Goal: Transaction & Acquisition: Purchase product/service

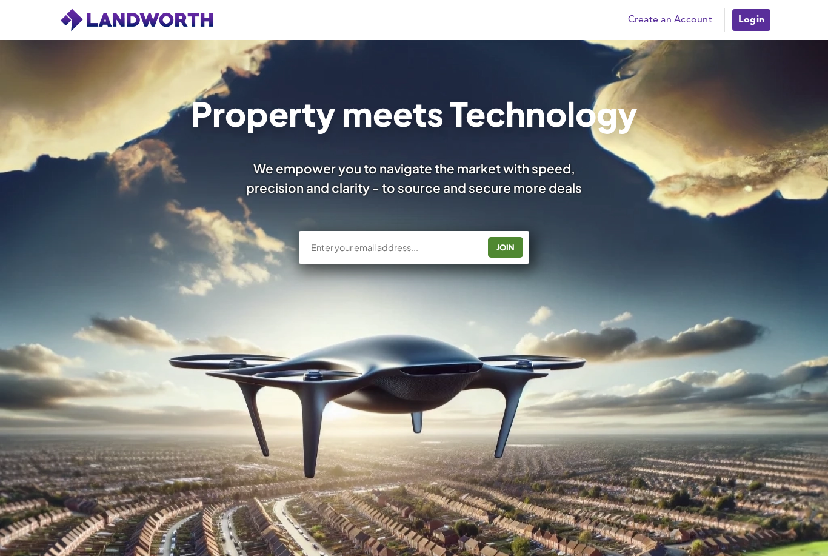
click at [677, 14] on link "Create an Account" at bounding box center [670, 20] width 96 height 18
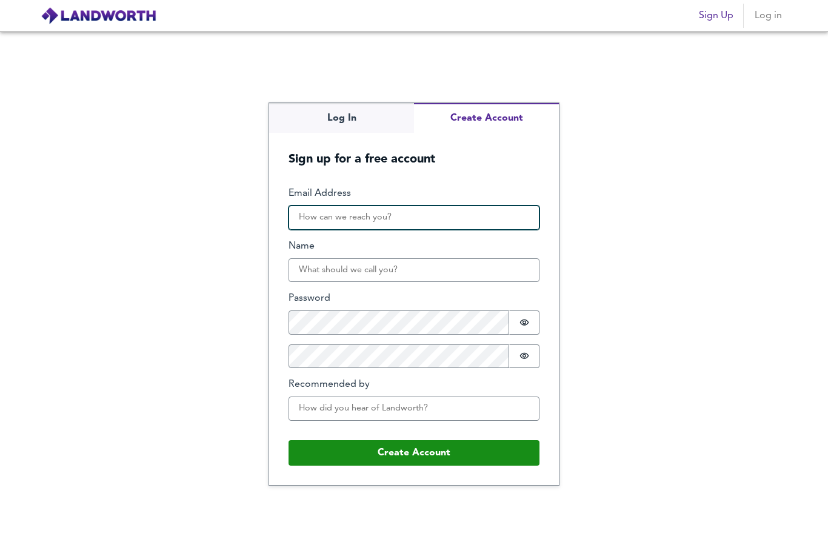
click at [481, 227] on input "Email Address" at bounding box center [414, 218] width 251 height 24
type input "info@dashhproperties.com"
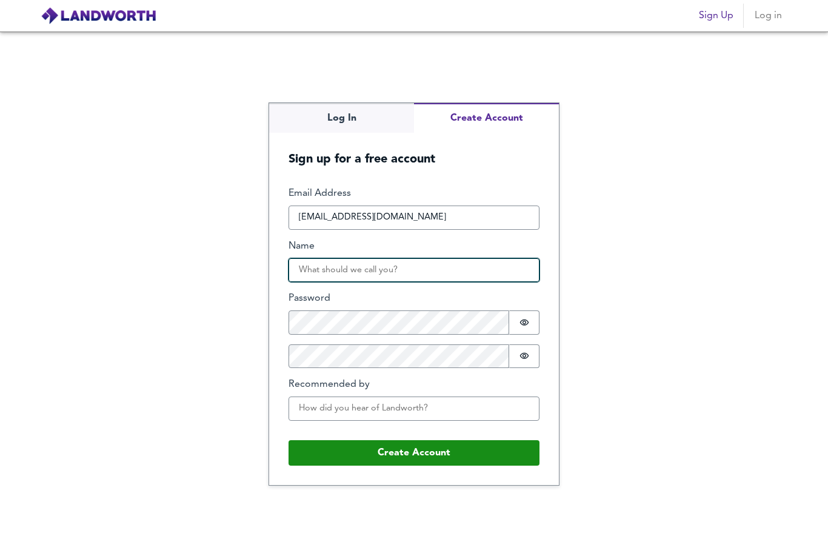
click at [438, 283] on input "Name" at bounding box center [414, 270] width 251 height 24
type input "Deana"
click at [568, 304] on div "Log In Create Account Sign up for a free account Email Address info@dashhproper…" at bounding box center [414, 294] width 828 height 525
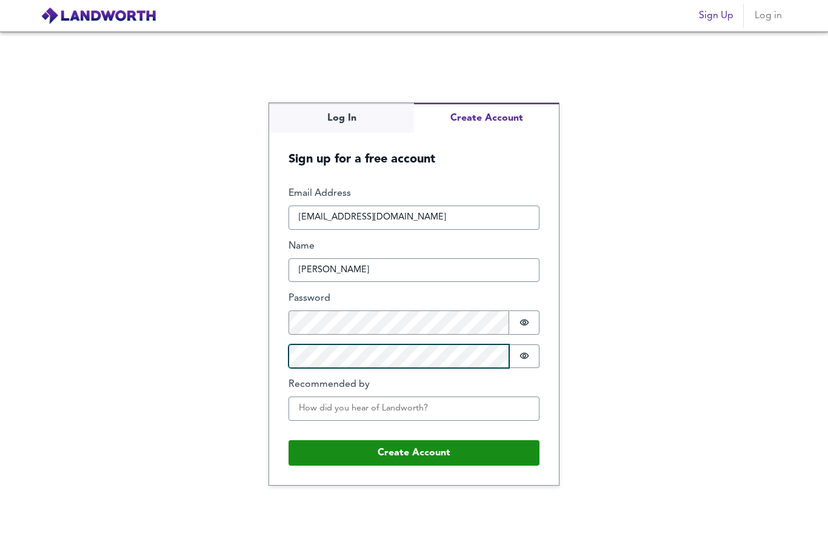
click at [411, 381] on div "Log In Create Account Sign up for a free account Email Address info@dashhproper…" at bounding box center [414, 294] width 828 height 525
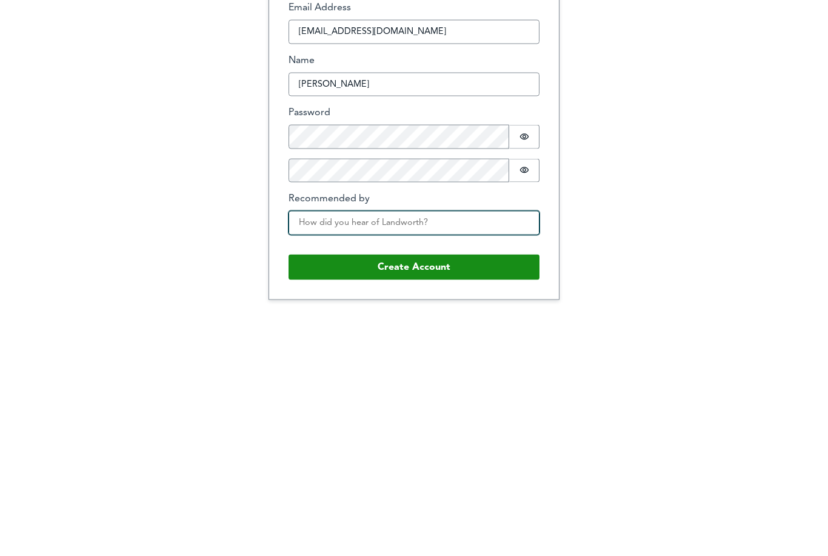
click at [423, 233] on div "Email Address info@dashhproperties.com Name Deana Password Password is hidden C…" at bounding box center [414, 308] width 251 height 243
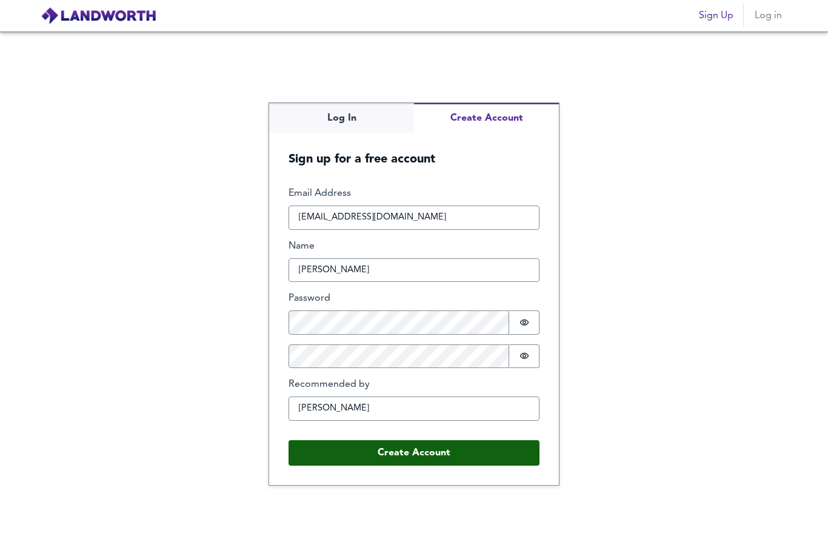
click at [389, 440] on button "Create Account" at bounding box center [414, 452] width 251 height 25
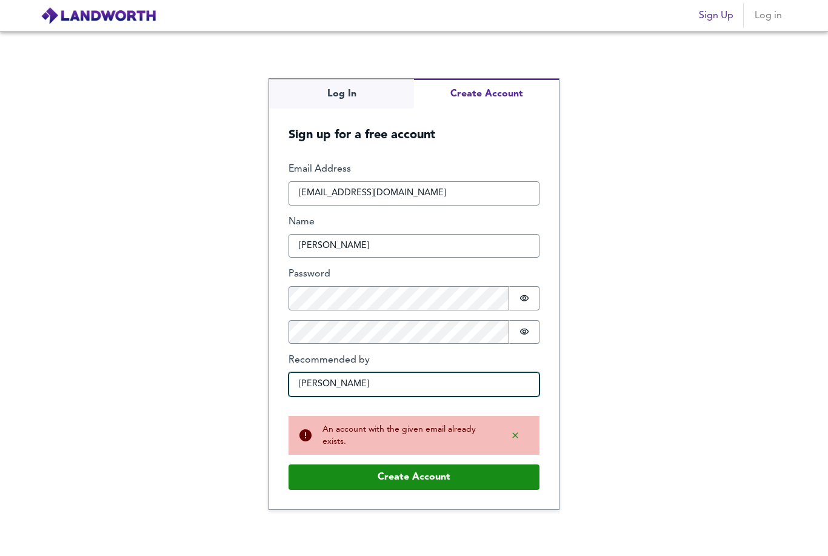
click at [372, 372] on input "Ahmed" at bounding box center [414, 384] width 251 height 24
type input "Ahmed"
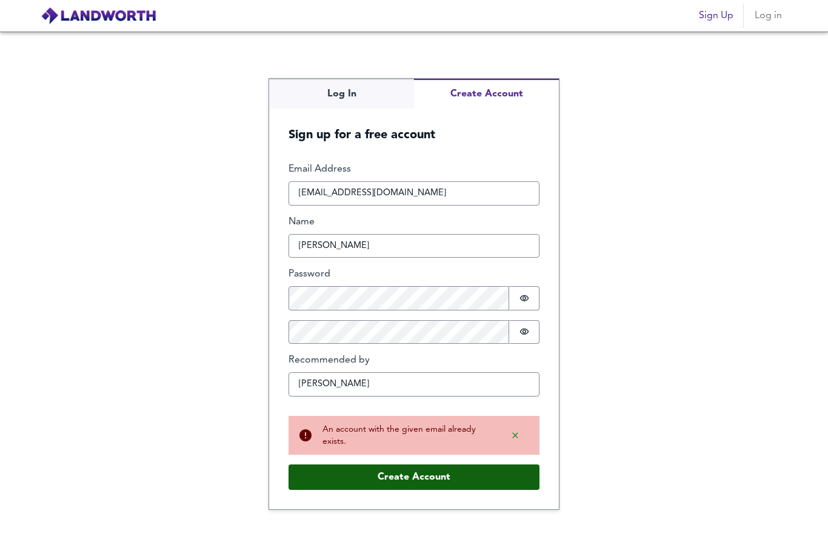
drag, startPoint x: 372, startPoint y: 371, endPoint x: 394, endPoint y: 452, distance: 84.1
click at [0, 0] on html "Sign Up Log in Log In Create Account Sign up for a free account Email Address i…" at bounding box center [414, 278] width 828 height 556
click at [394, 465] on button "Create Account" at bounding box center [414, 477] width 251 height 25
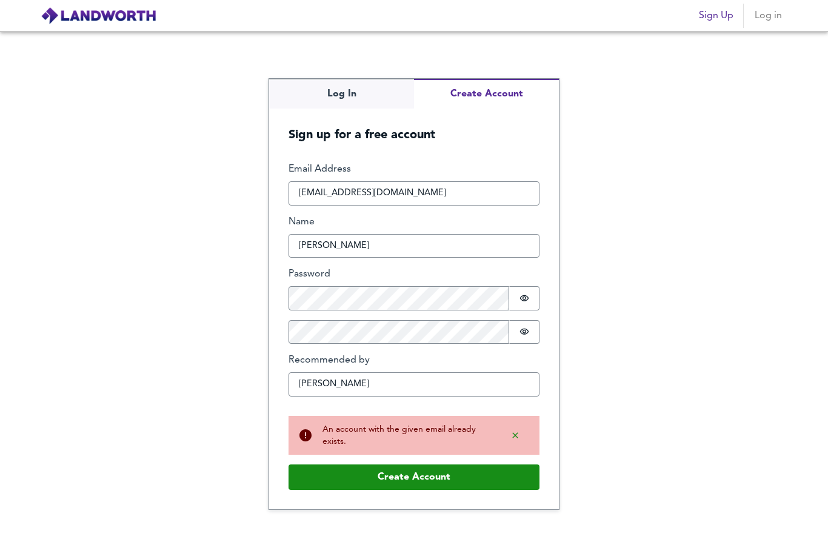
drag, startPoint x: 394, startPoint y: 452, endPoint x: 354, endPoint y: 83, distance: 371.5
click at [0, 0] on html "Sign Up Log in Log In Create Account Sign up for a free account Email Address i…" at bounding box center [414, 278] width 828 height 556
click at [354, 83] on div "Log In Create Account Sign up for a free account Email Address info@dashhproper…" at bounding box center [414, 294] width 828 height 525
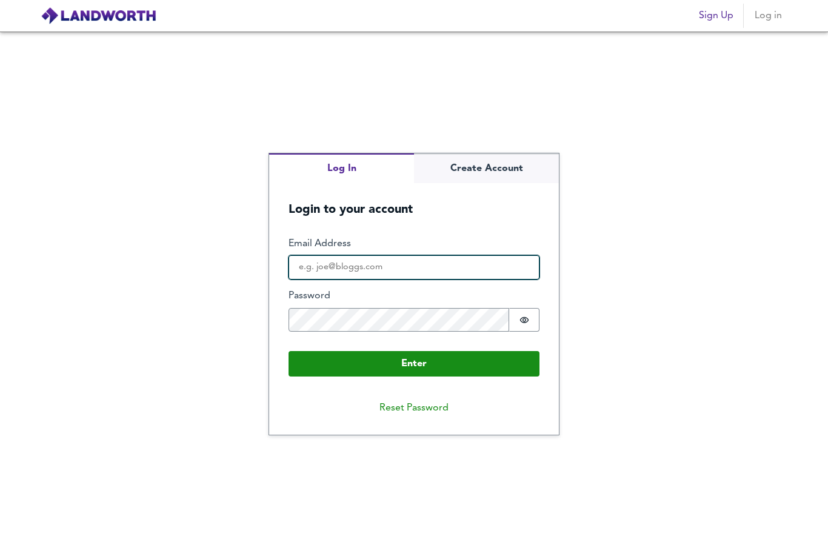
click at [378, 255] on input "Email Address" at bounding box center [414, 267] width 251 height 24
type input "info@dashhproperties.com"
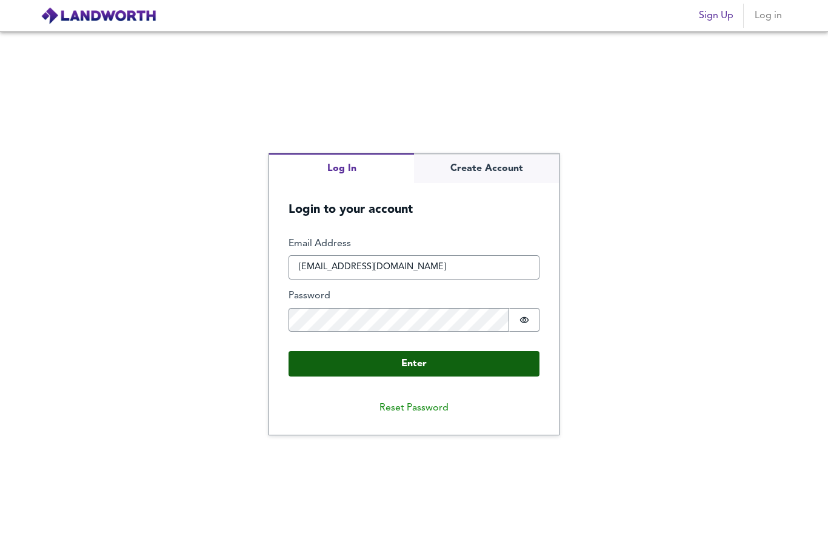
click at [384, 351] on button "Enter" at bounding box center [414, 363] width 251 height 25
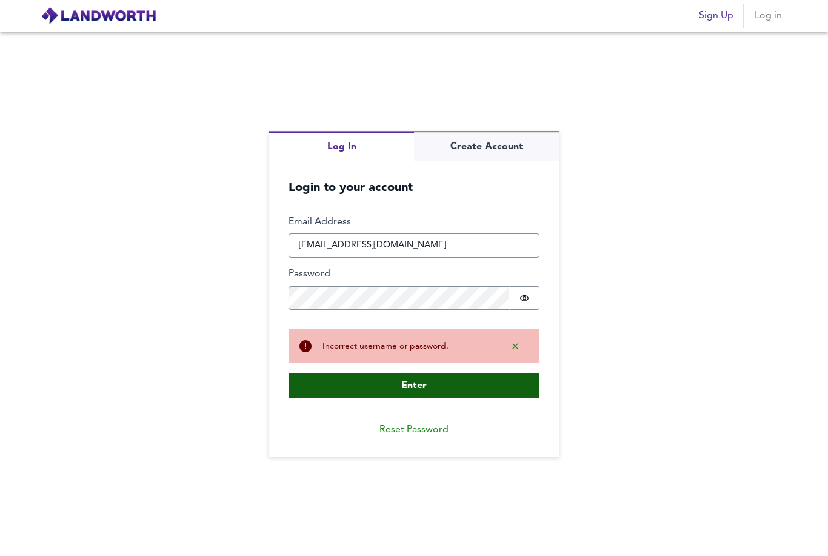
click at [424, 373] on button "Enter" at bounding box center [414, 385] width 251 height 25
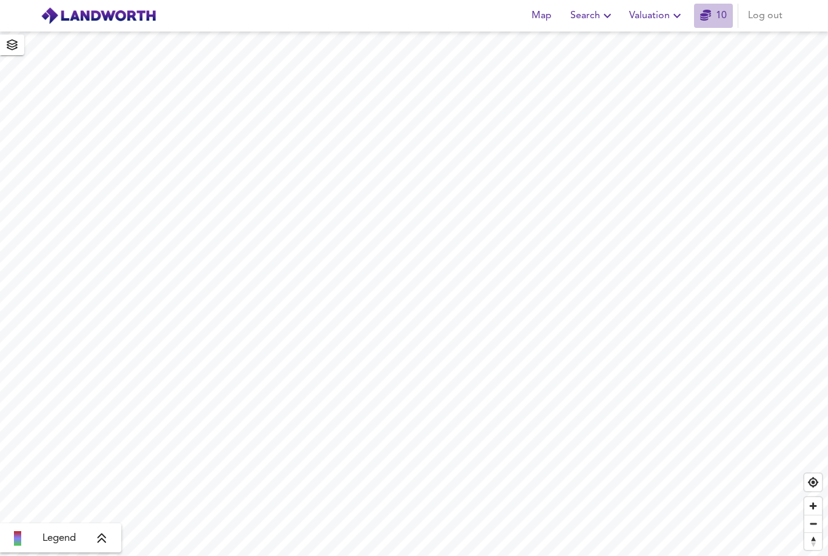
click at [713, 13] on link "10" at bounding box center [713, 15] width 27 height 17
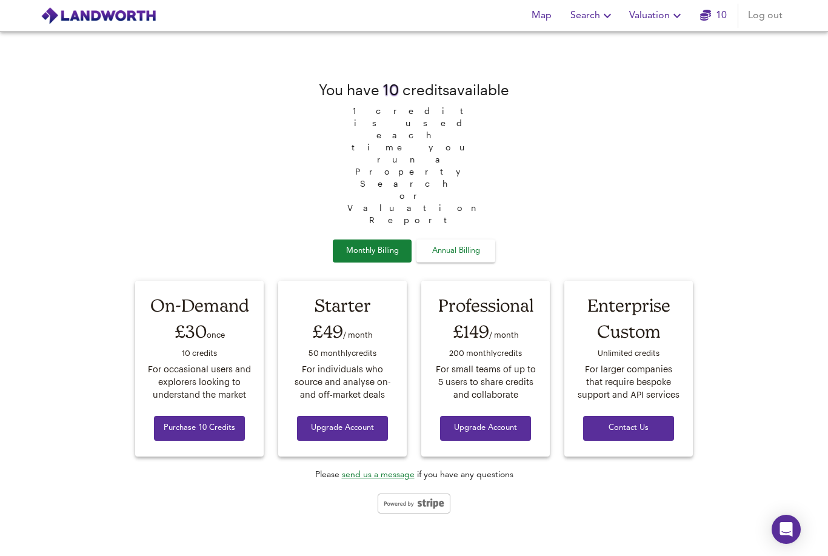
click at [582, 18] on span "Search" at bounding box center [593, 15] width 44 height 17
click at [586, 47] on li "New Search" at bounding box center [593, 44] width 120 height 22
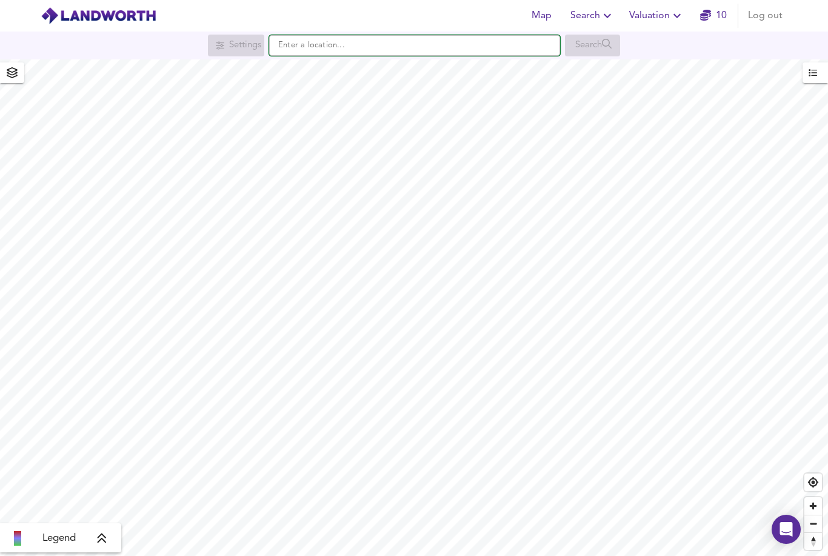
click at [364, 49] on input "text" at bounding box center [414, 45] width 291 height 21
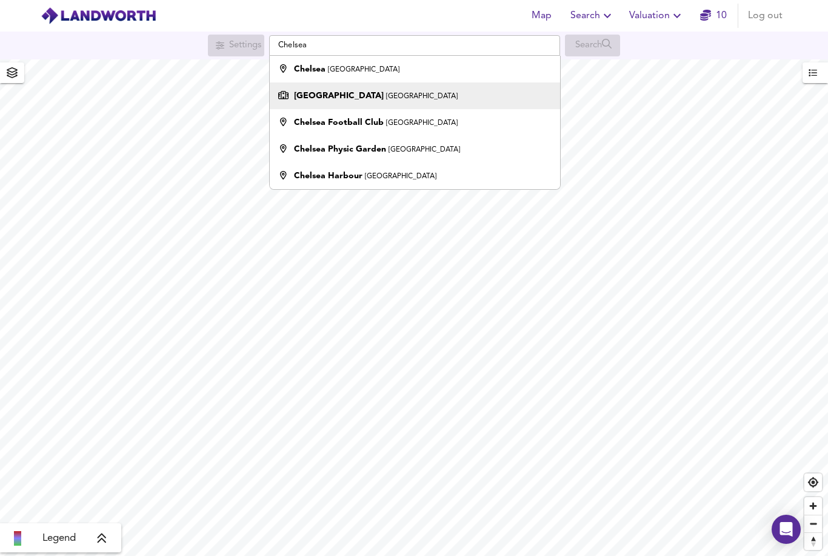
click at [384, 95] on strong "Chelsea and Westminster Hospital" at bounding box center [339, 96] width 90 height 8
type input "Chelsea and Westminster Hospital, Fulham Road, London"
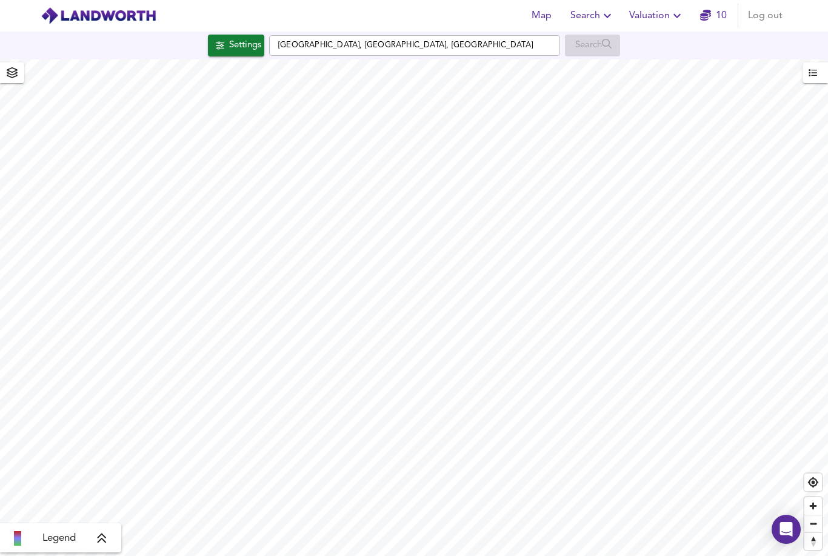
checkbox input "false"
checkbox input "true"
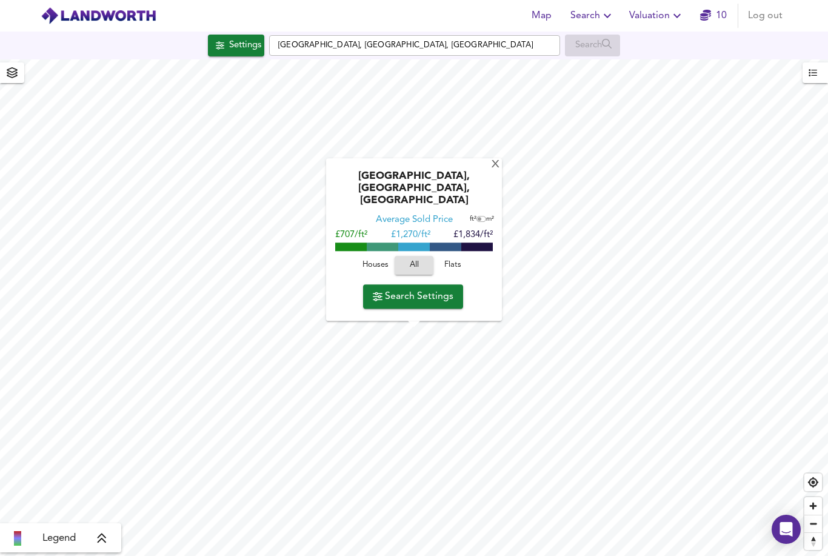
click at [459, 267] on span "Flats" at bounding box center [453, 266] width 33 height 14
click at [436, 303] on span "Search Settings" at bounding box center [413, 296] width 81 height 17
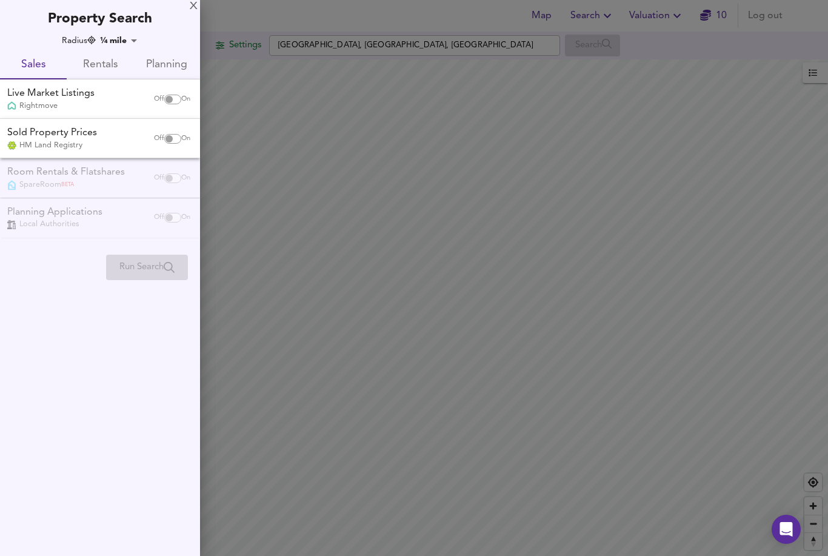
click at [173, 139] on input "checkbox" at bounding box center [169, 139] width 29 height 10
checkbox input "true"
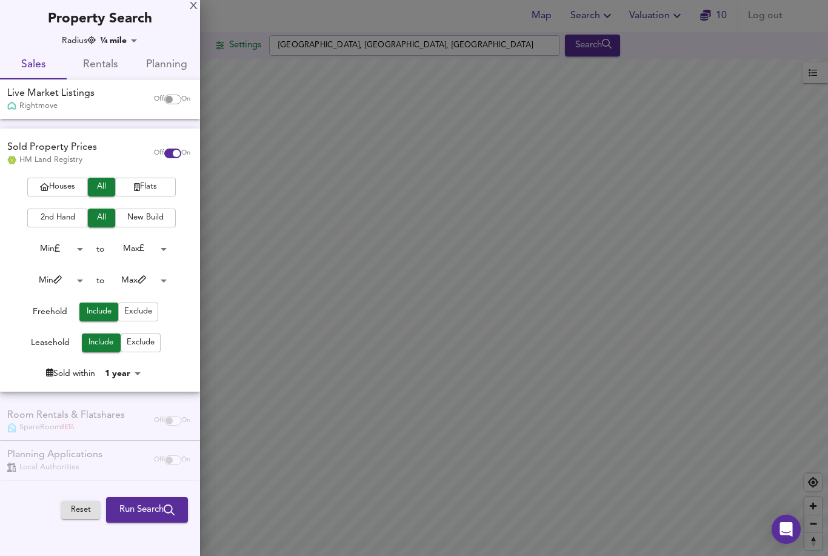
click at [155, 105] on div "Off On" at bounding box center [172, 99] width 51 height 24
checkbox input "true"
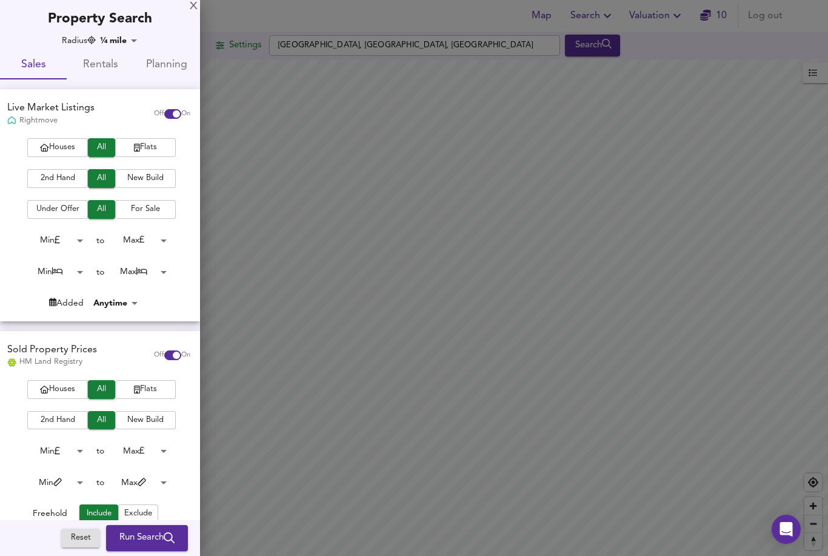
click at [159, 539] on span "Run Search" at bounding box center [146, 539] width 55 height 16
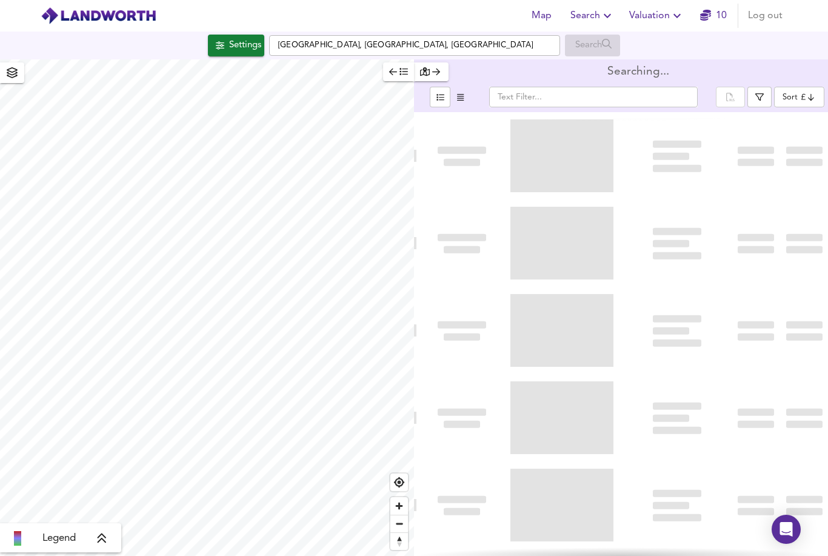
type input "bestdeal"
